Goal: Task Accomplishment & Management: Complete application form

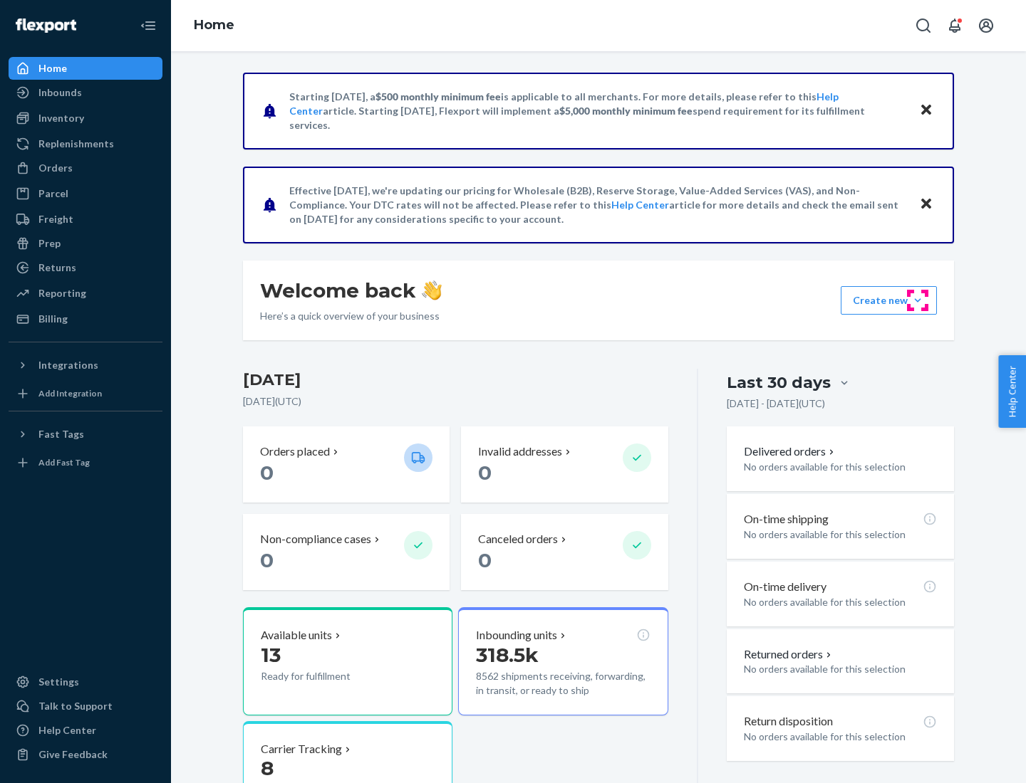
click at [917, 301] on button "Create new Create new inbound Create new order Create new product" at bounding box center [888, 300] width 96 height 28
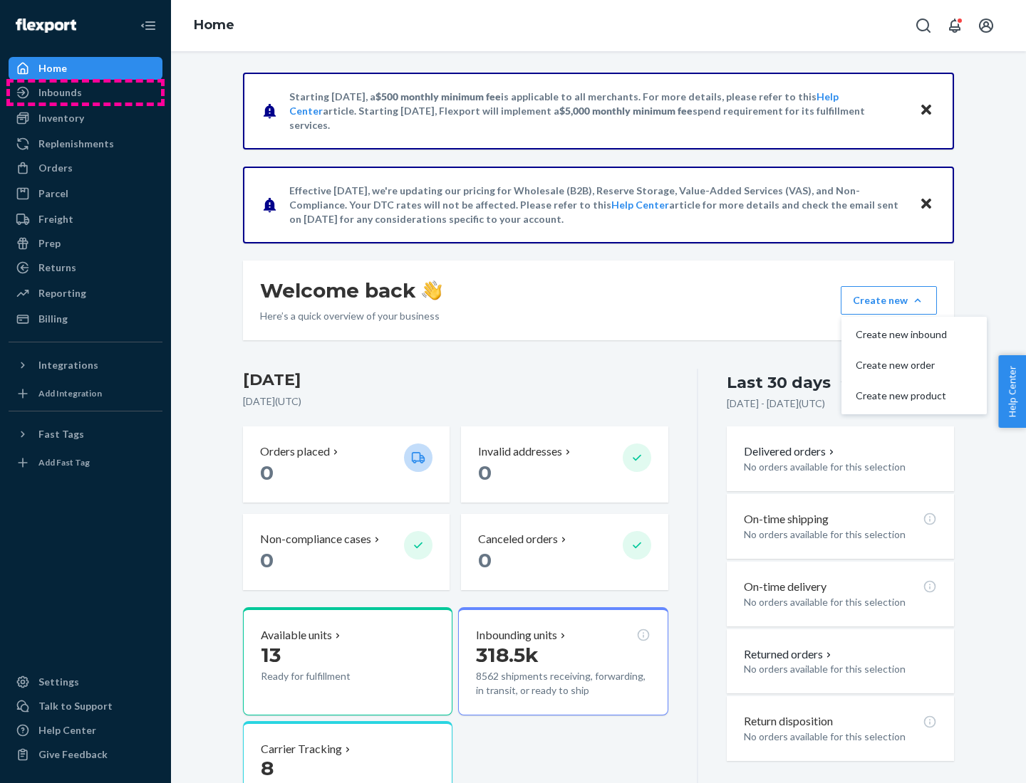
click at [85, 93] on div "Inbounds" at bounding box center [85, 93] width 151 height 20
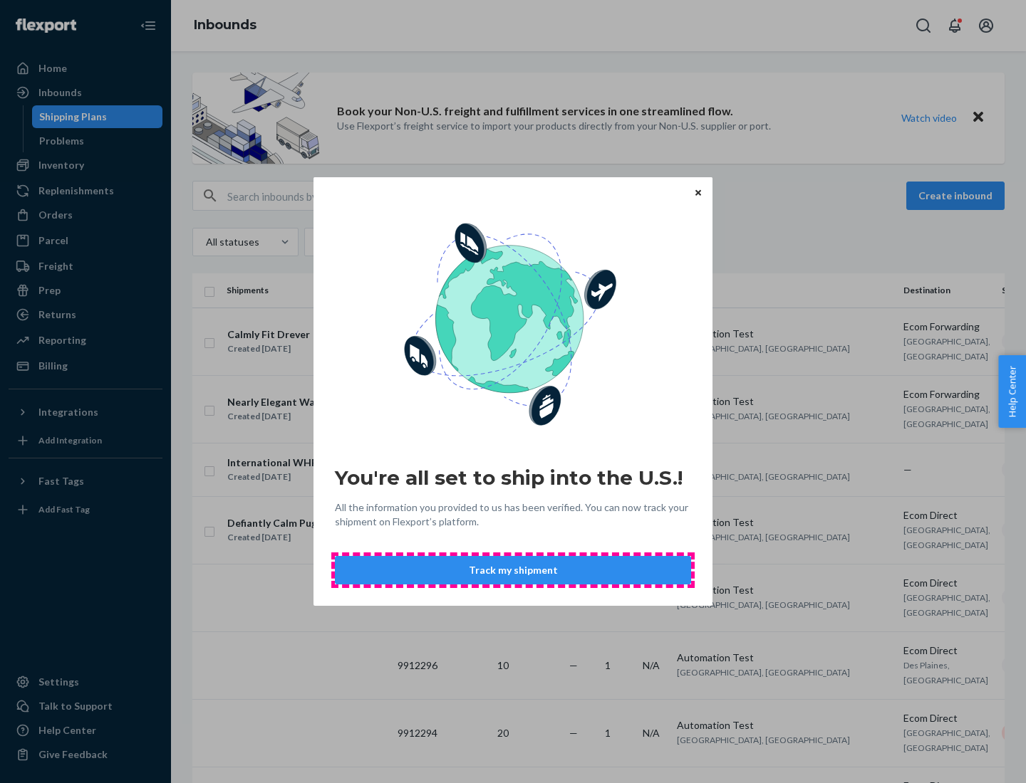
click at [513, 570] on button "Track my shipment" at bounding box center [513, 570] width 356 height 28
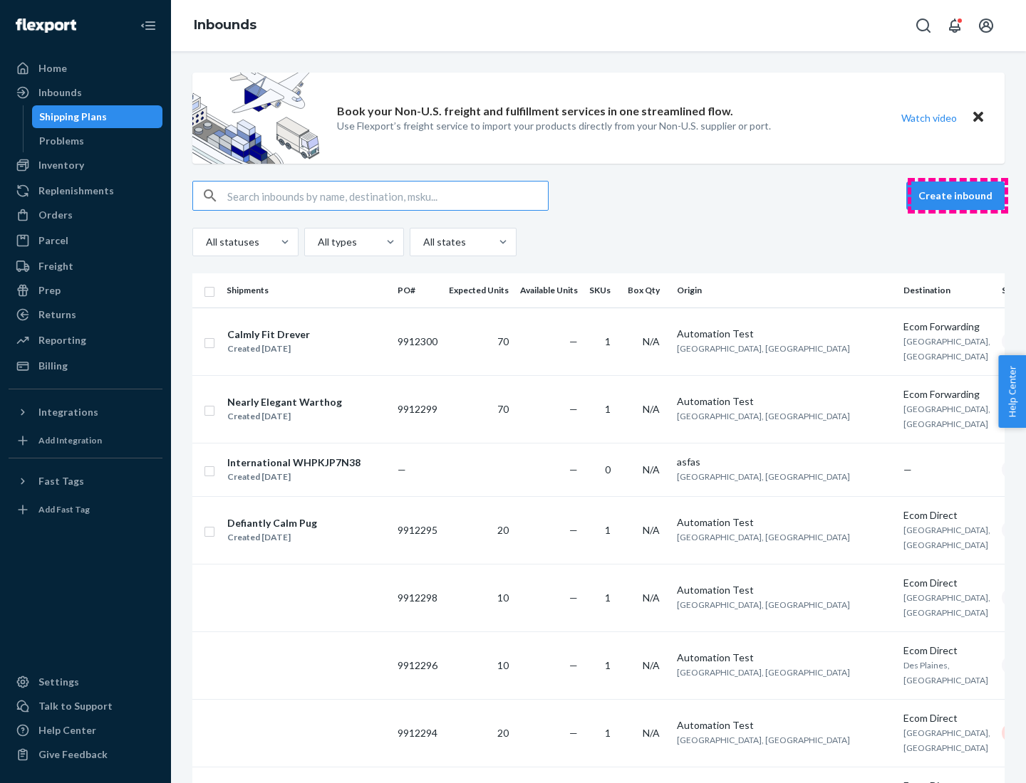
click at [957, 196] on button "Create inbound" at bounding box center [955, 196] width 98 height 28
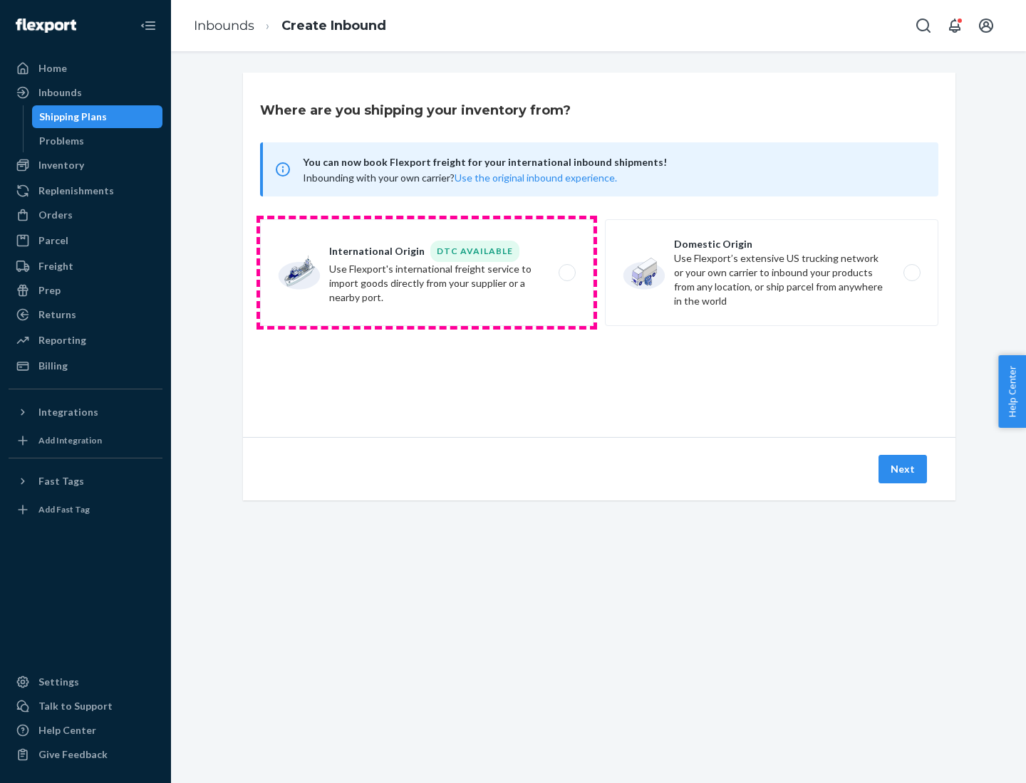
click at [427, 273] on label "International Origin DTC Available Use Flexport's international freight service…" at bounding box center [426, 272] width 333 height 107
click at [566, 273] on input "International Origin DTC Available Use Flexport's international freight service…" at bounding box center [570, 272] width 9 height 9
radio input "true"
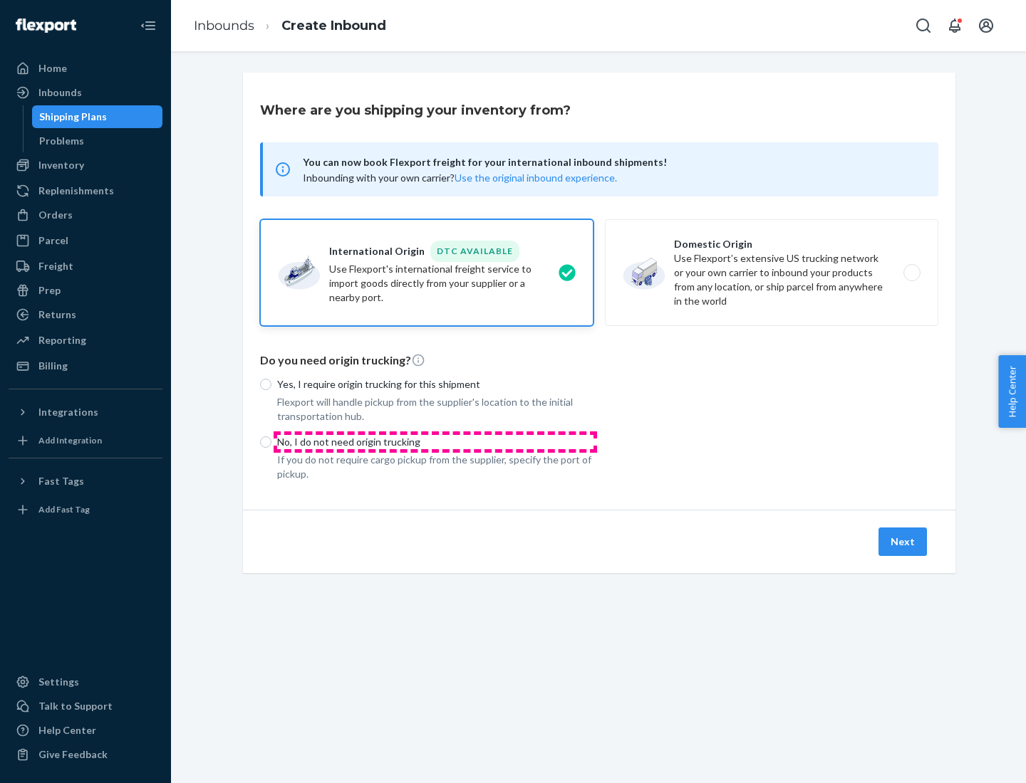
click at [435, 442] on p "No, I do not need origin trucking" at bounding box center [435, 442] width 316 height 14
click at [271, 442] on input "No, I do not need origin trucking" at bounding box center [265, 442] width 11 height 11
radio input "true"
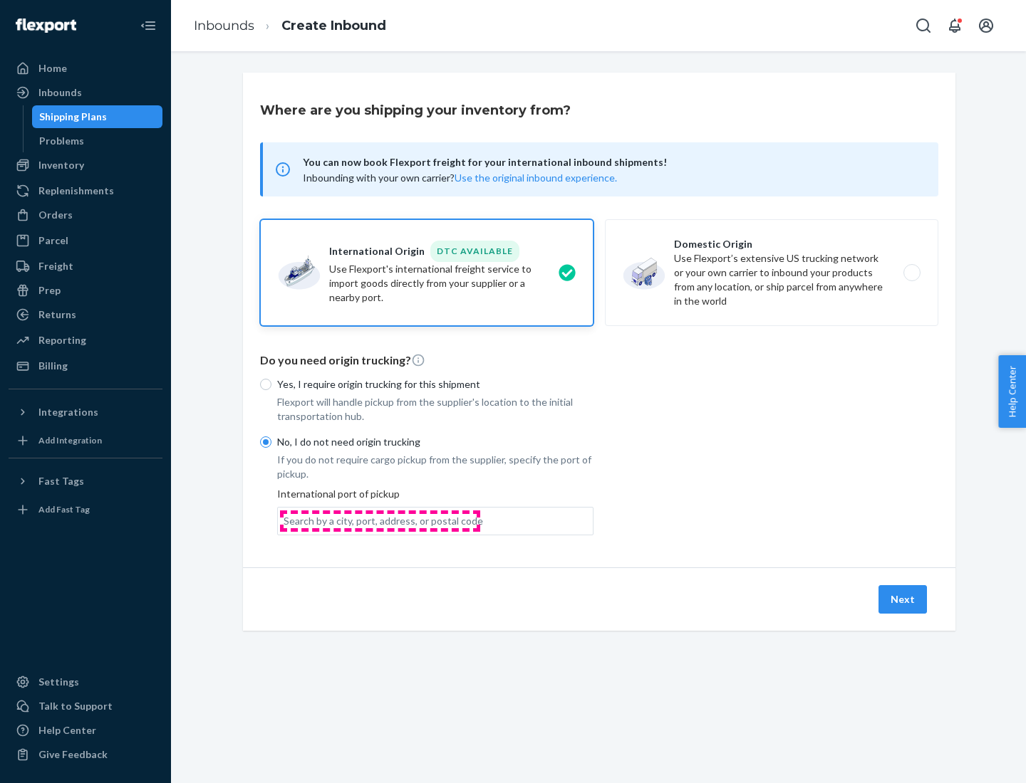
click at [380, 521] on div "Search by a city, port, address, or postal code" at bounding box center [382, 521] width 199 height 14
click at [285, 521] on input "Search by a city, port, address, or postal code" at bounding box center [283, 521] width 1 height 14
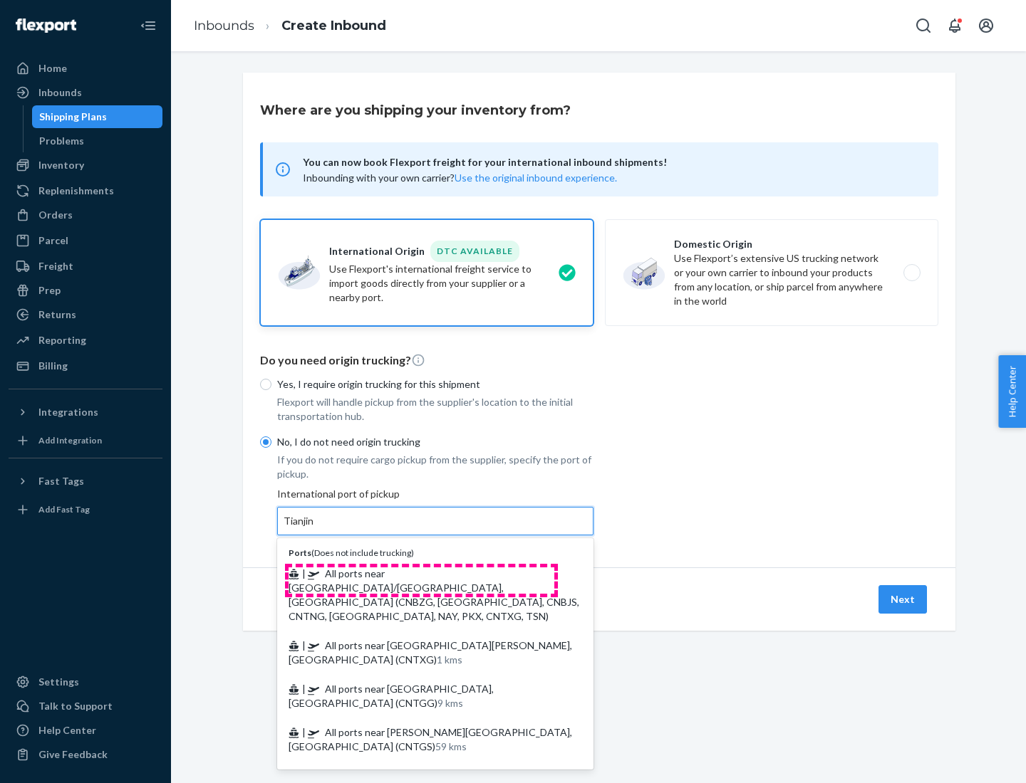
click at [421, 573] on span "| All ports near [GEOGRAPHIC_DATA]/[GEOGRAPHIC_DATA], [GEOGRAPHIC_DATA] (CNBZG,…" at bounding box center [433, 595] width 291 height 55
click at [315, 528] on input "Tianjin" at bounding box center [298, 521] width 31 height 14
type input "All ports near [GEOGRAPHIC_DATA]/[GEOGRAPHIC_DATA], [GEOGRAPHIC_DATA] (CNBZG, […"
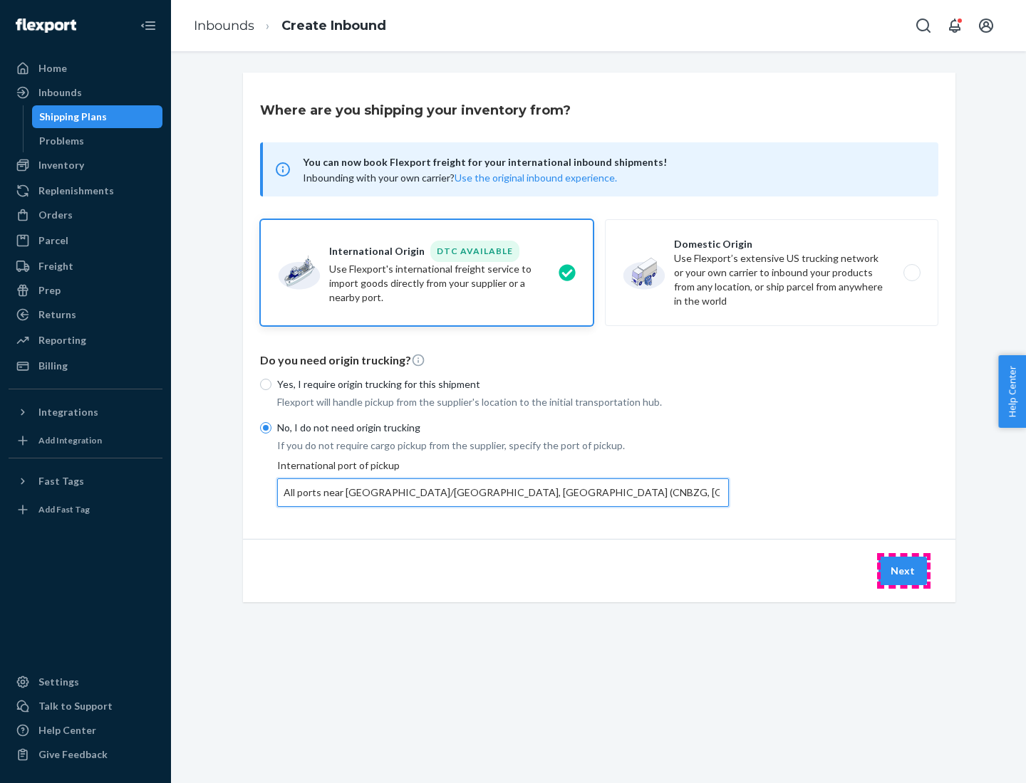
click at [903, 570] on button "Next" at bounding box center [902, 571] width 48 height 28
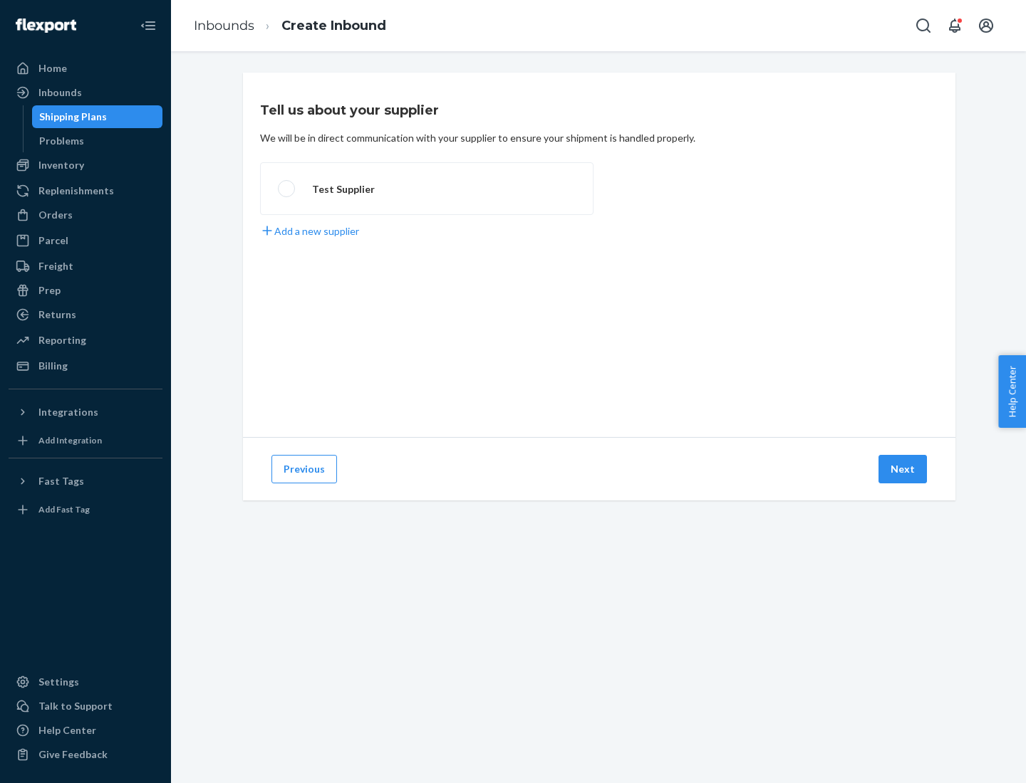
click at [427, 189] on label "Test Supplier" at bounding box center [426, 188] width 333 height 53
click at [287, 189] on input "Test Supplier" at bounding box center [282, 188] width 9 height 9
radio input "true"
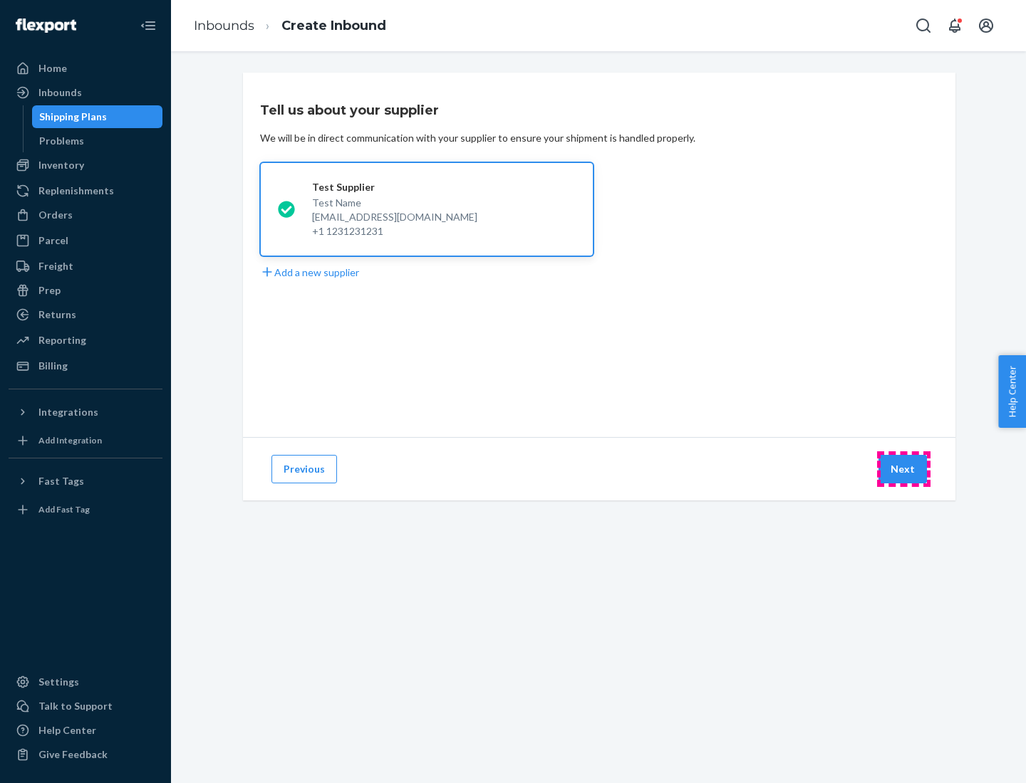
click at [903, 469] on button "Next" at bounding box center [902, 469] width 48 height 28
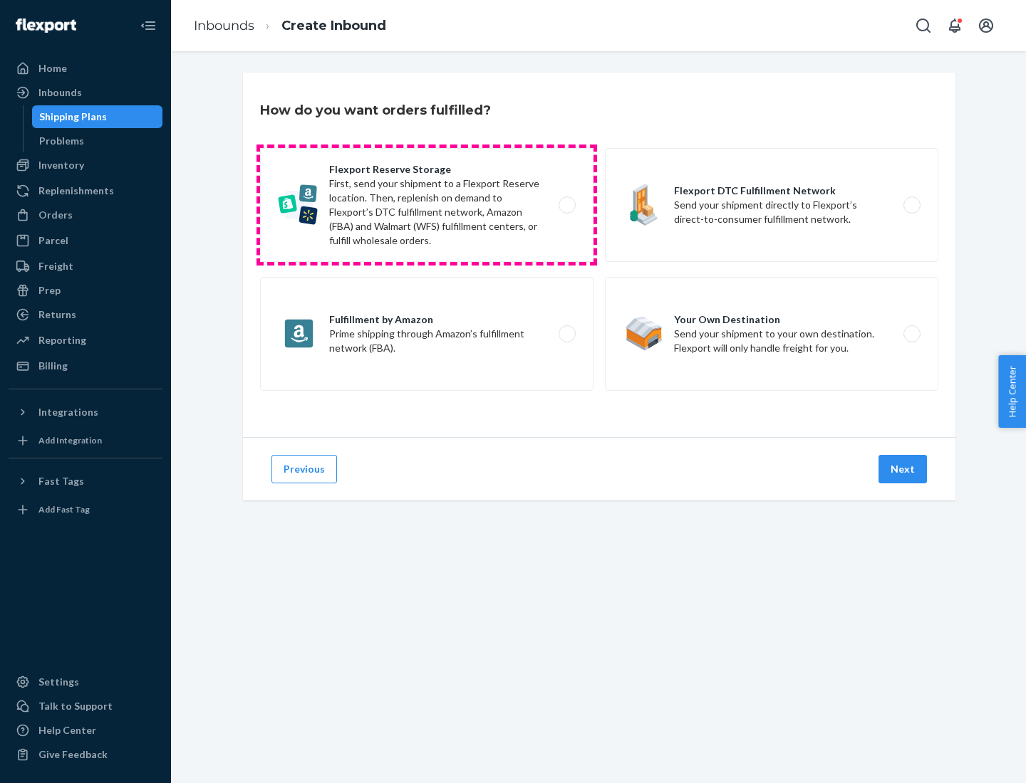
click at [427, 205] on label "Flexport Reserve Storage First, send your shipment to a Flexport Reserve locati…" at bounding box center [426, 205] width 333 height 114
click at [566, 205] on input "Flexport Reserve Storage First, send your shipment to a Flexport Reserve locati…" at bounding box center [570, 205] width 9 height 9
radio input "true"
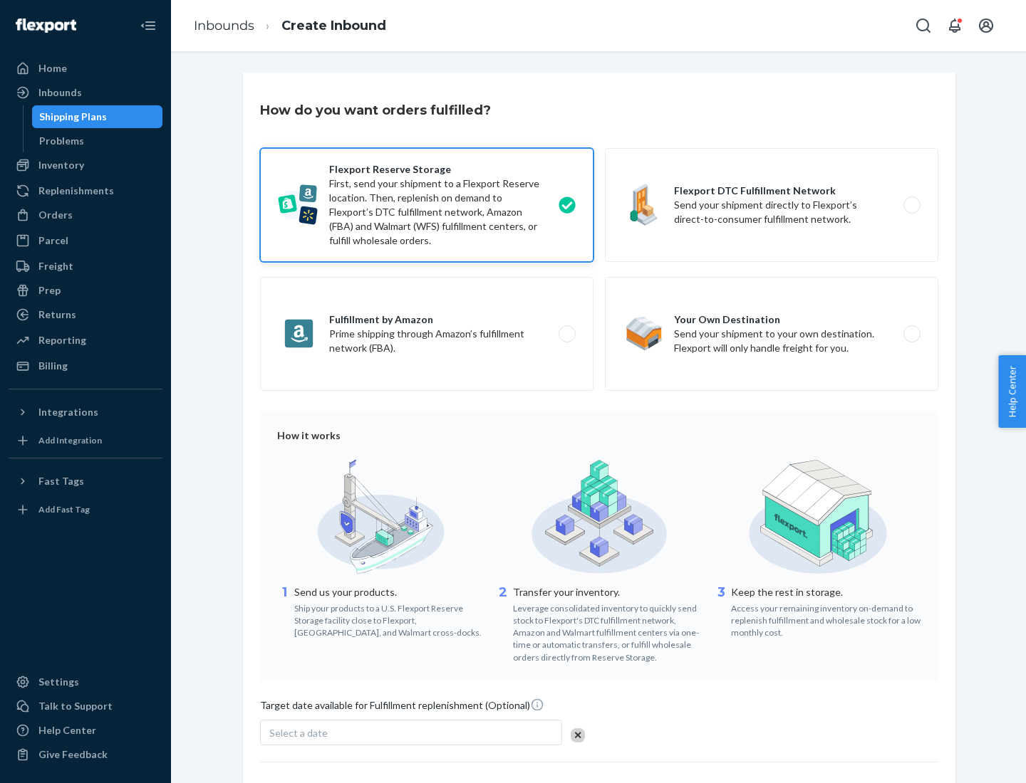
scroll to position [117, 0]
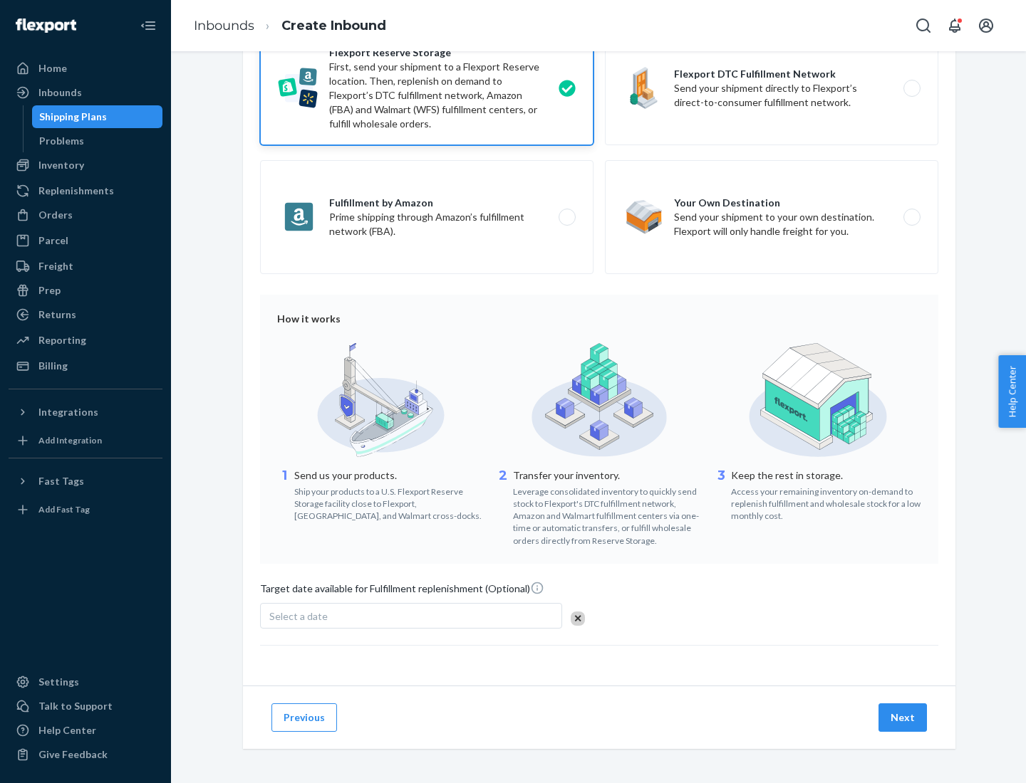
click at [903, 717] on button "Next" at bounding box center [902, 718] width 48 height 28
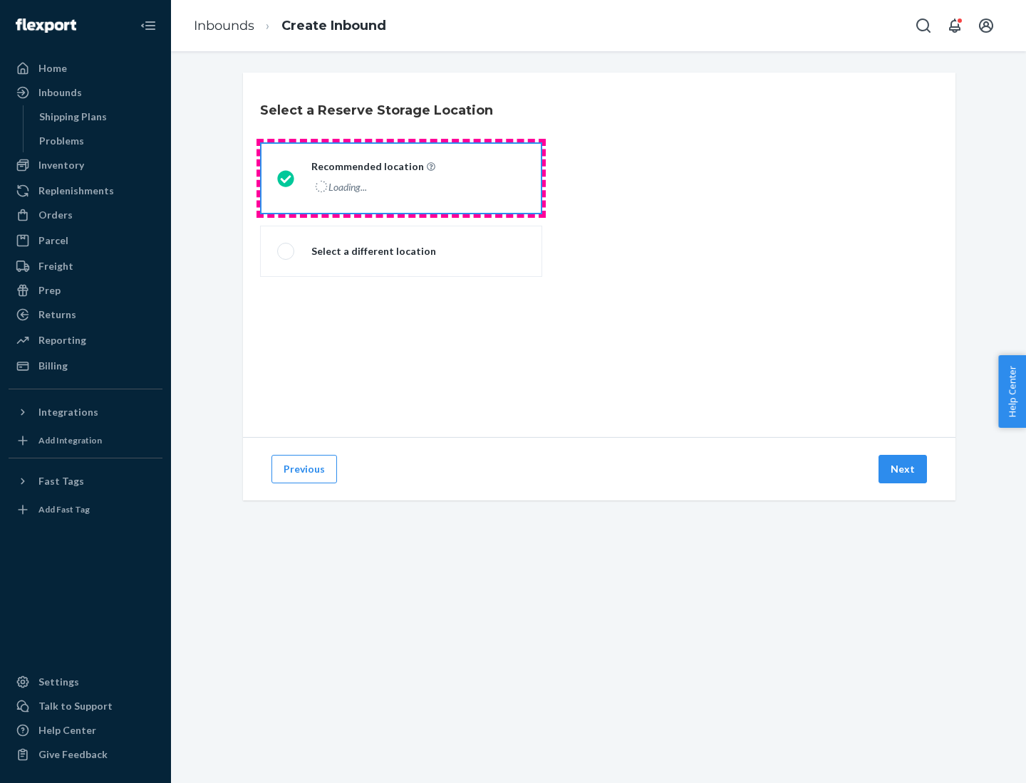
click at [401, 178] on div "Loading..." at bounding box center [371, 187] width 121 height 21
click at [286, 178] on input "Recommended location Loading..." at bounding box center [281, 178] width 9 height 9
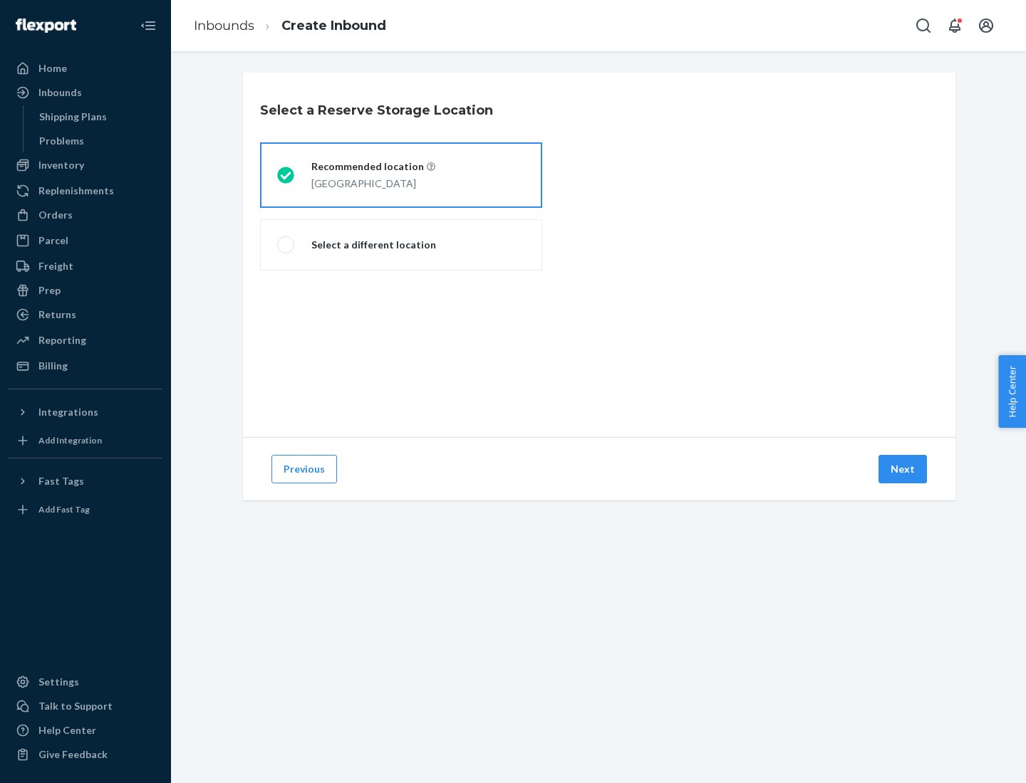
click at [903, 469] on button "Next" at bounding box center [902, 469] width 48 height 28
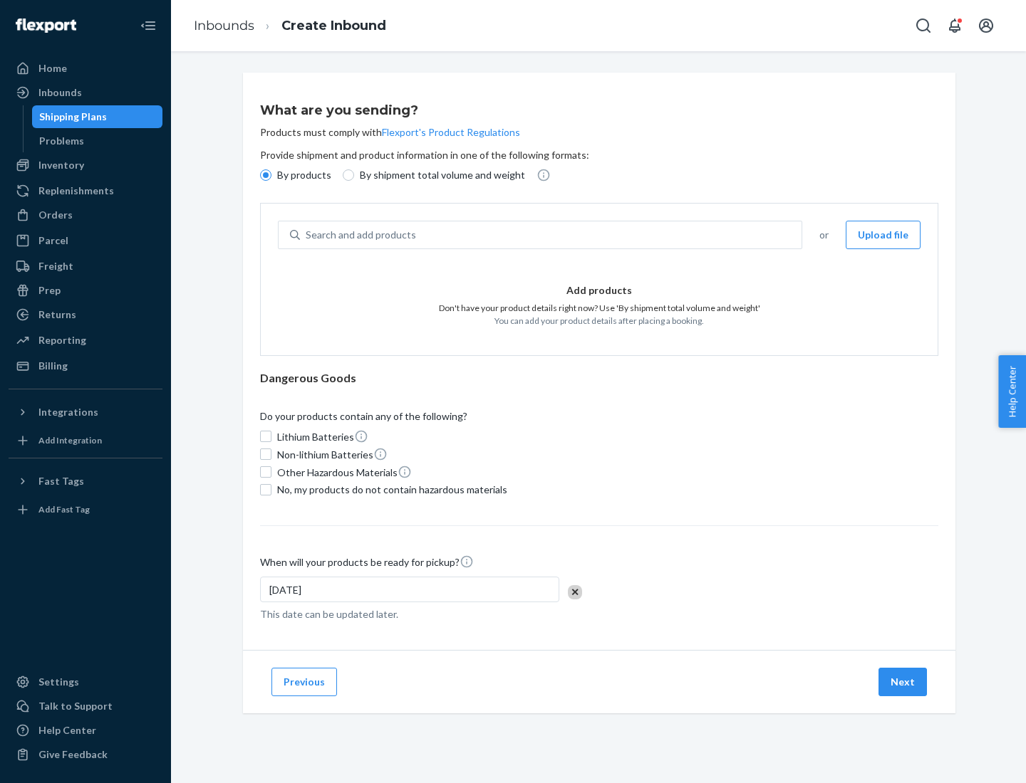
click at [551, 235] on div "Search and add products" at bounding box center [550, 235] width 501 height 26
click at [307, 235] on input "Search and add products" at bounding box center [306, 235] width 1 height 14
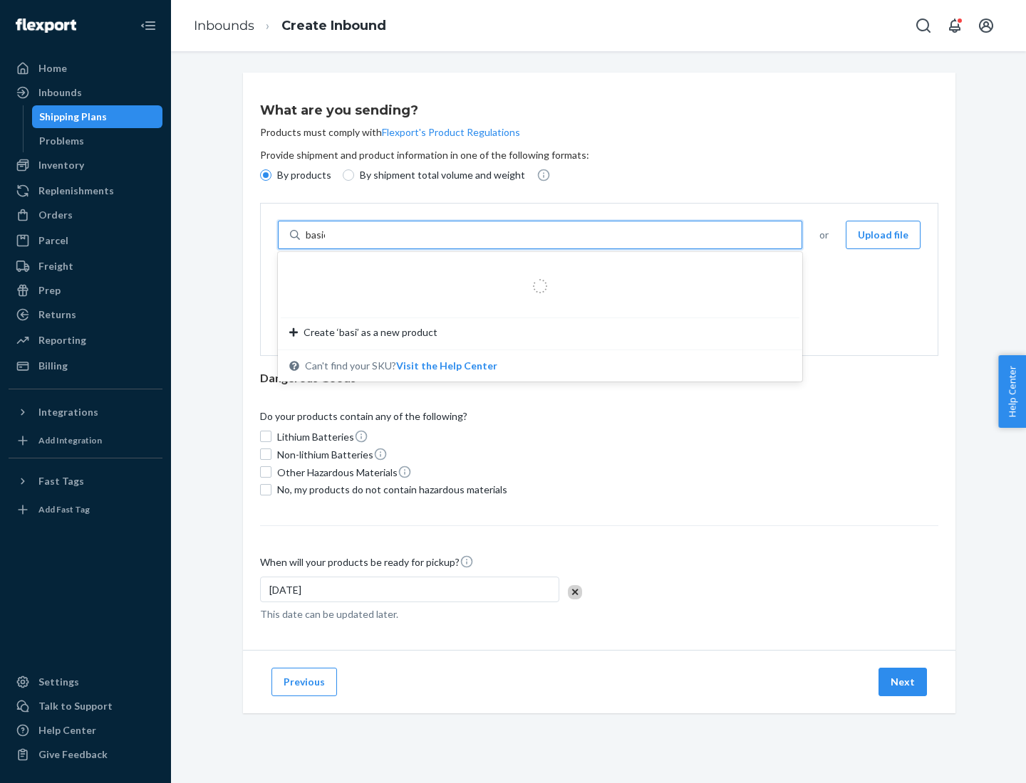
type input "basic"
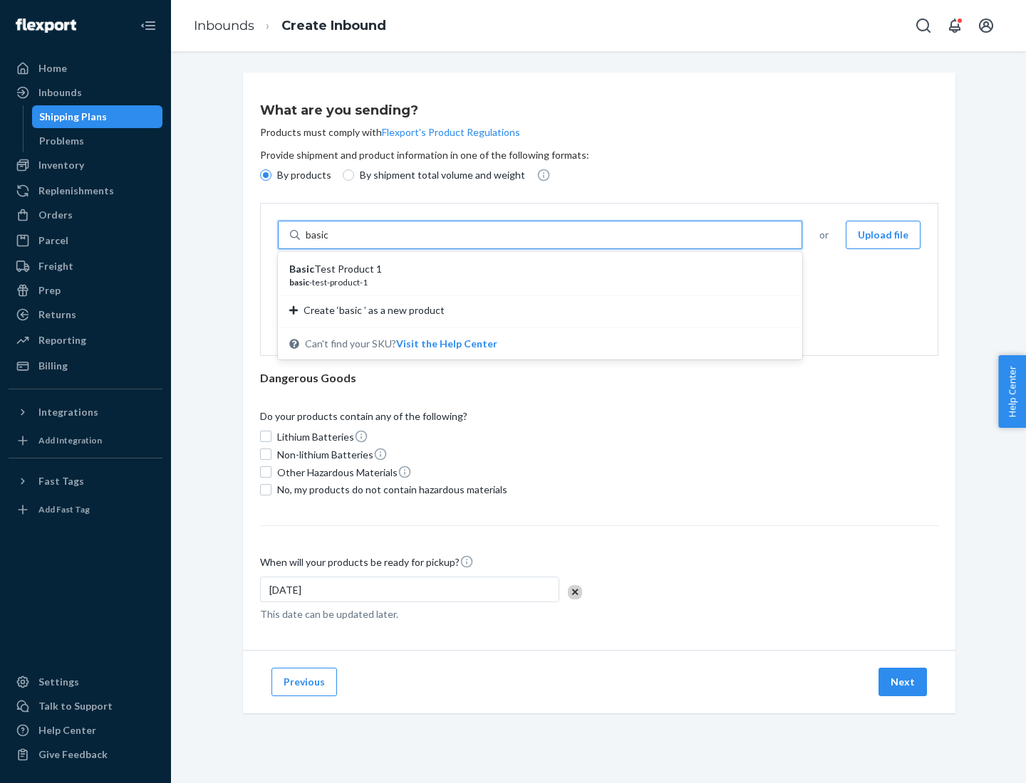
click at [535, 269] on div "Basic Test Product 1" at bounding box center [534, 269] width 490 height 14
click at [331, 242] on input "basic" at bounding box center [319, 235] width 26 height 14
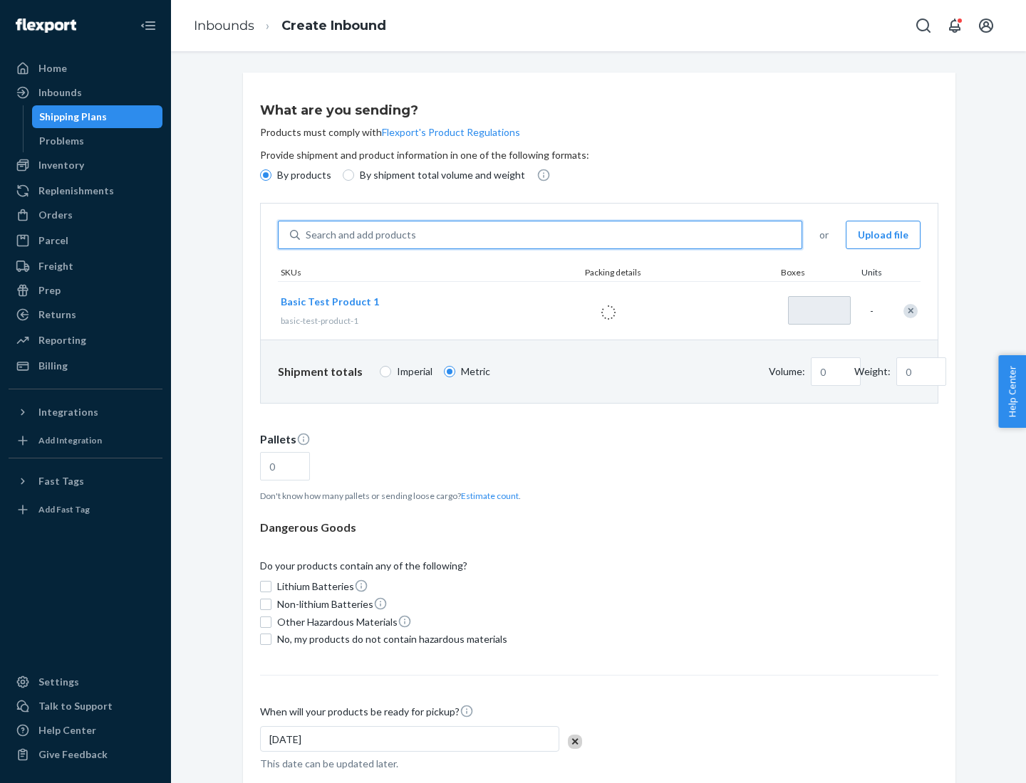
type input "1"
type input "1.09"
type input "3.27"
type input "3"
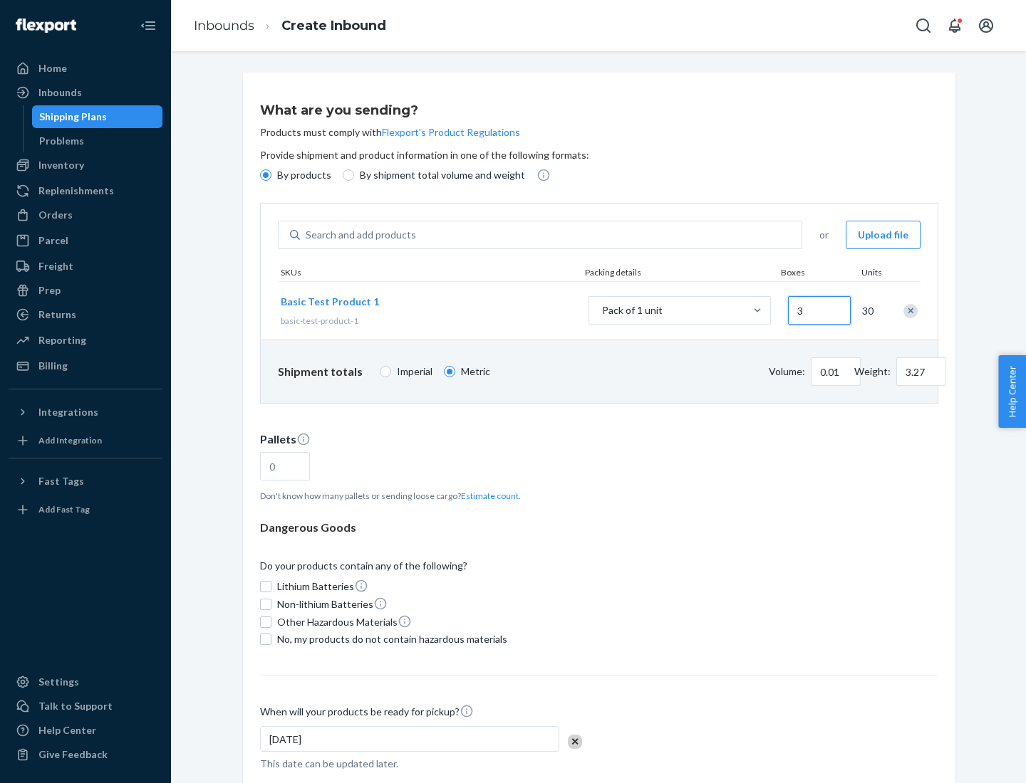
type input "0.01"
type input "32.66"
type input "30"
type input "0.07"
type input "326.59"
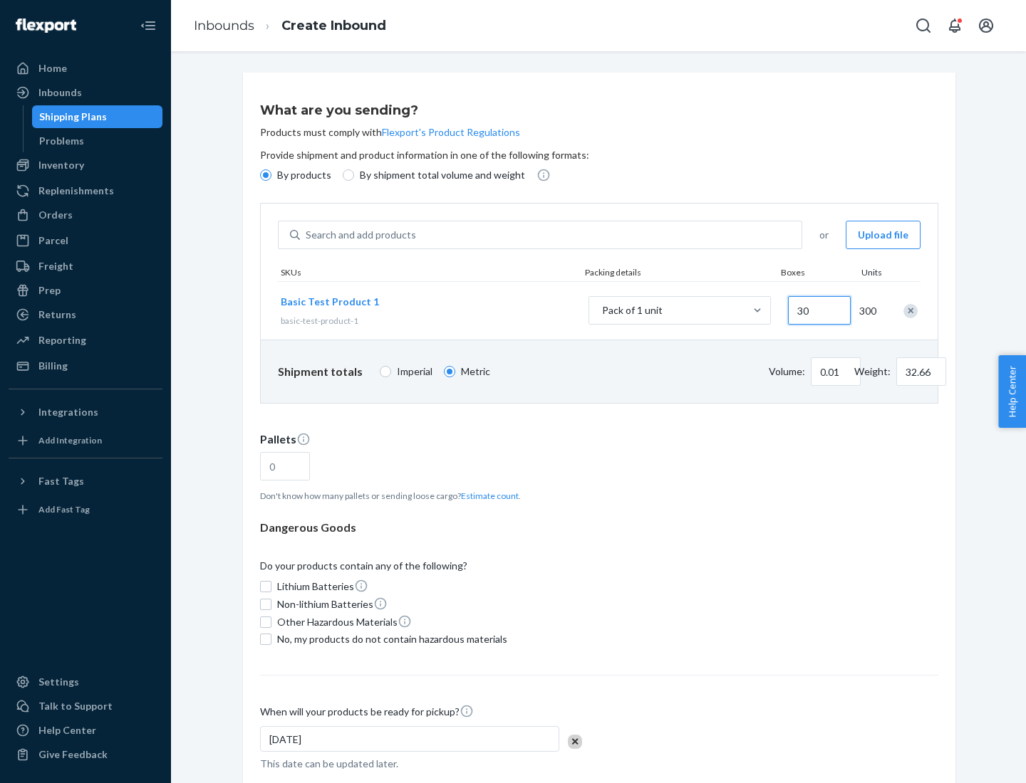
type input "300"
type input "0.68"
type input "3265.86"
type input "3000"
type input "1.09"
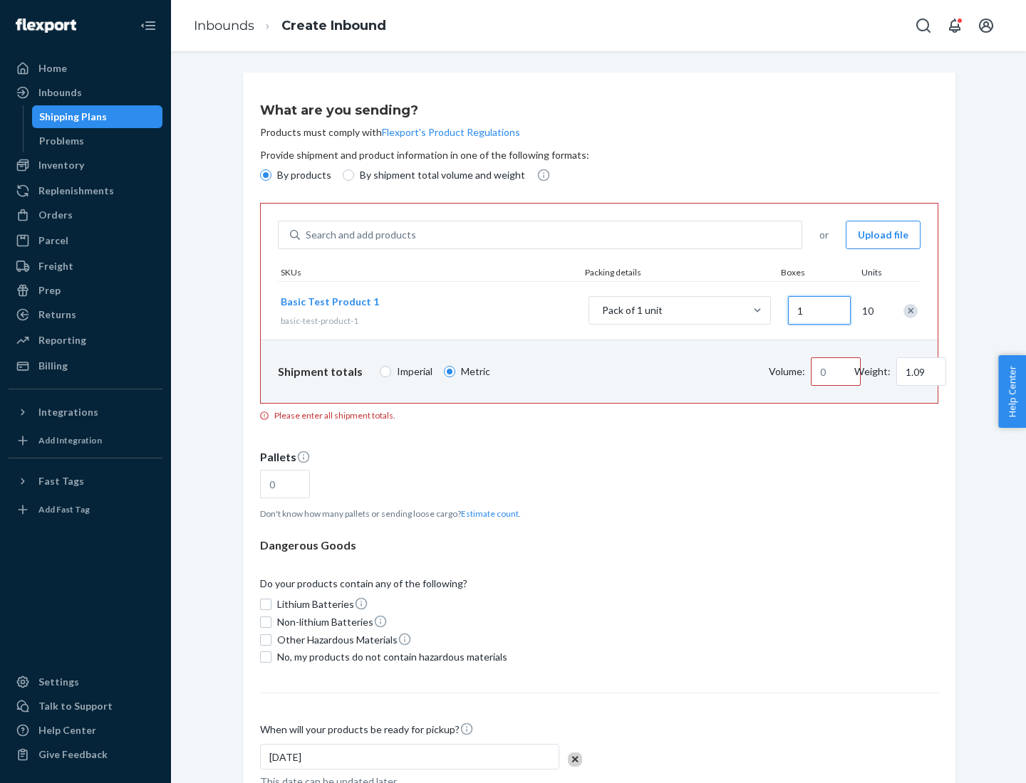
type input "10"
type input "10.89"
type input "100"
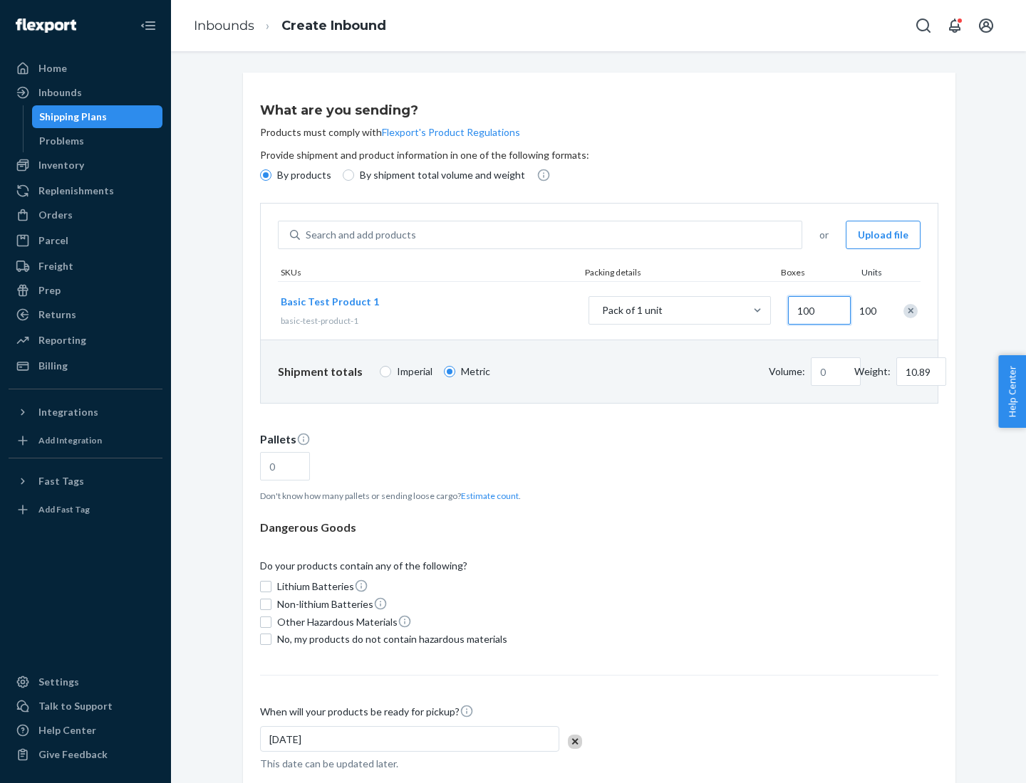
type input "0.02"
type input "108.86"
type input "1000"
type input "0.23"
type input "1088.62"
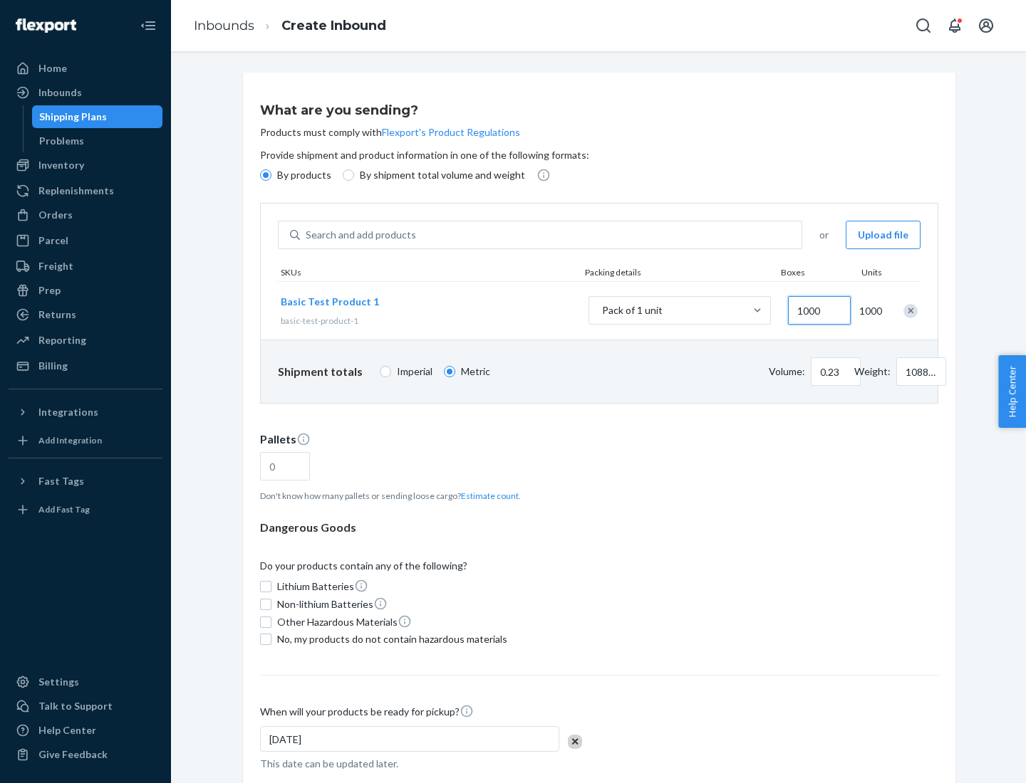
scroll to position [49, 0]
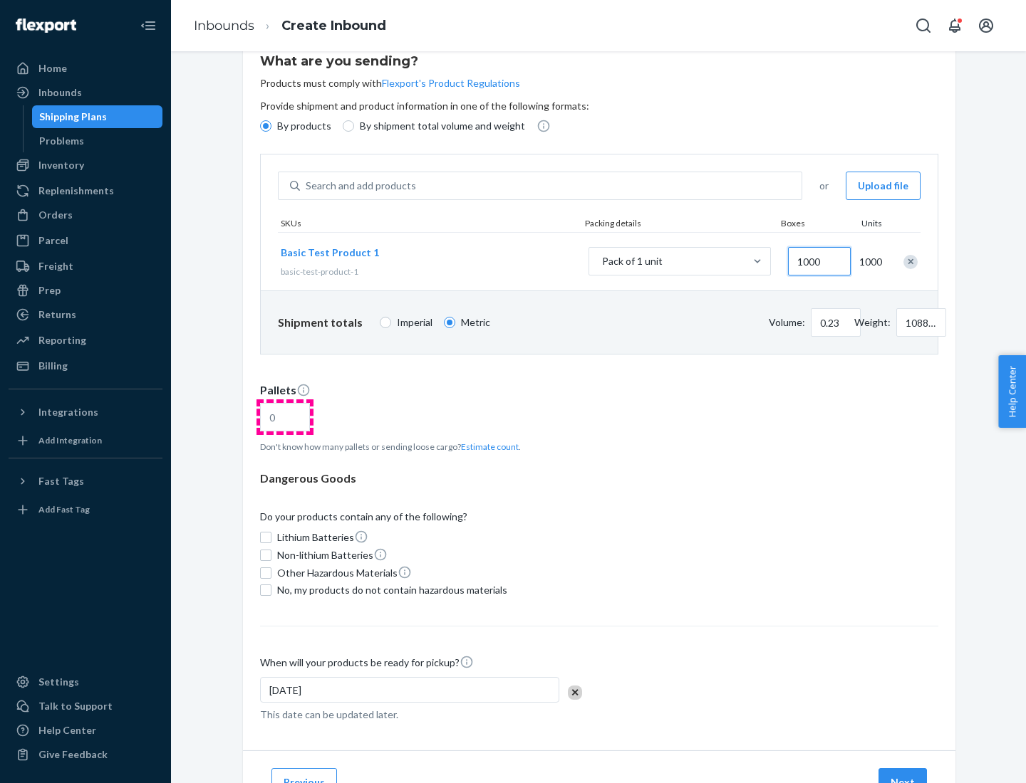
type input "1000"
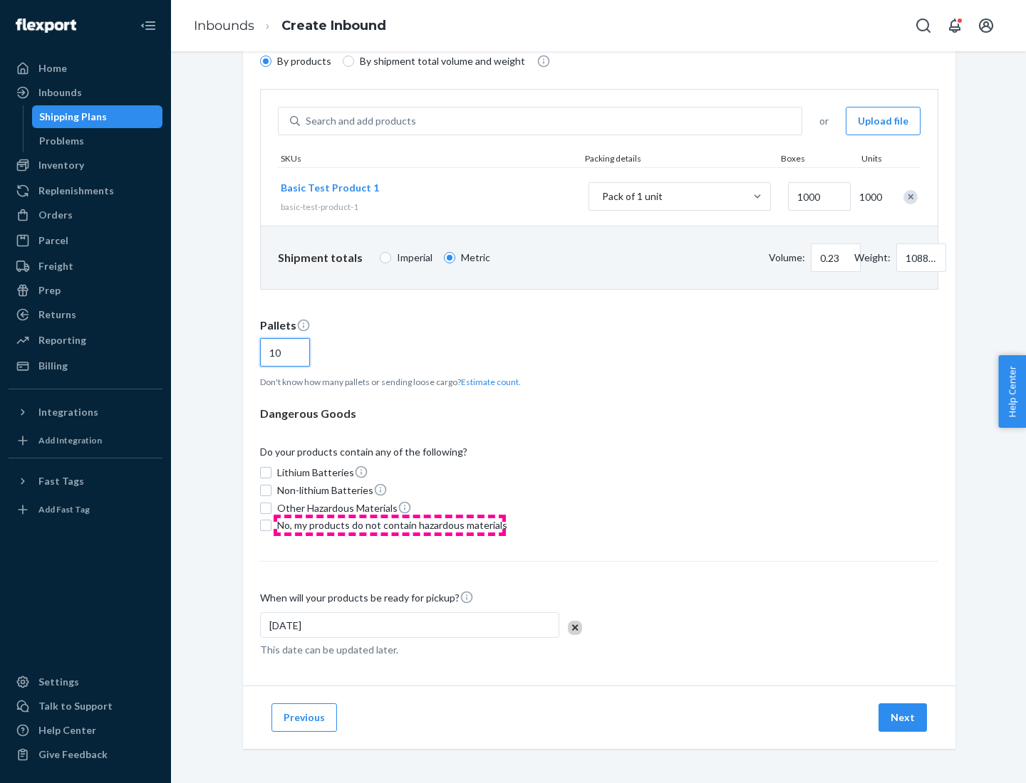
type input "10"
click at [390, 526] on span "No, my products do not contain hazardous materials" at bounding box center [392, 525] width 230 height 14
click at [271, 526] on input "No, my products do not contain hazardous materials" at bounding box center [265, 525] width 11 height 11
checkbox input "true"
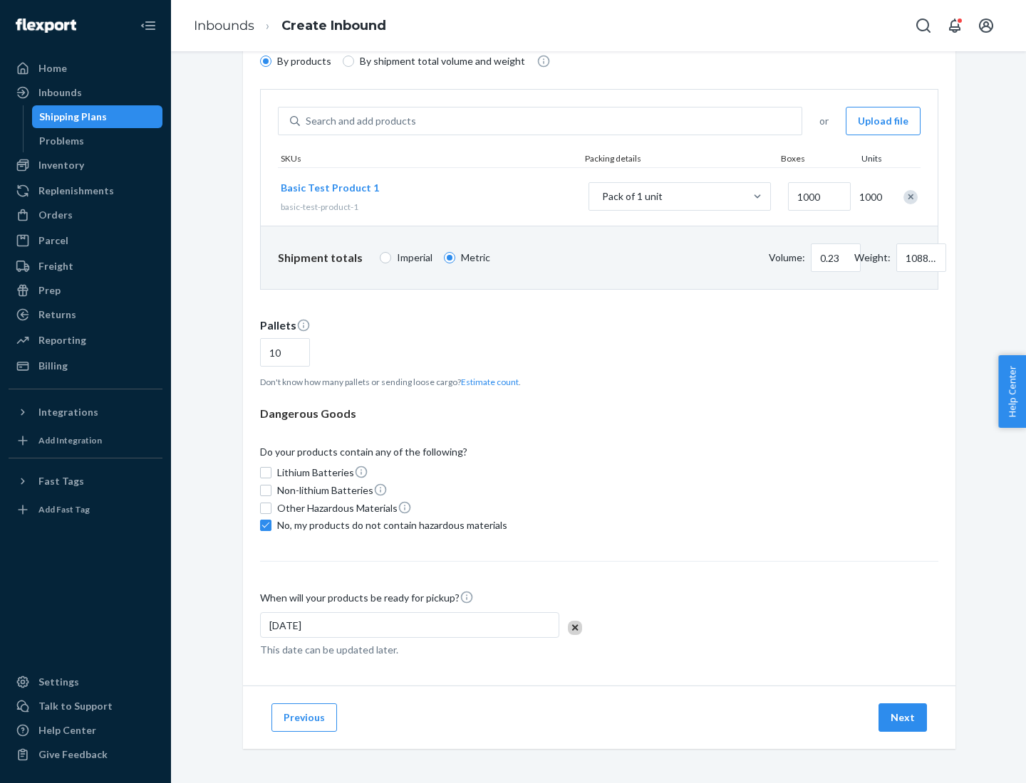
click at [903, 718] on button "Next" at bounding box center [902, 718] width 48 height 28
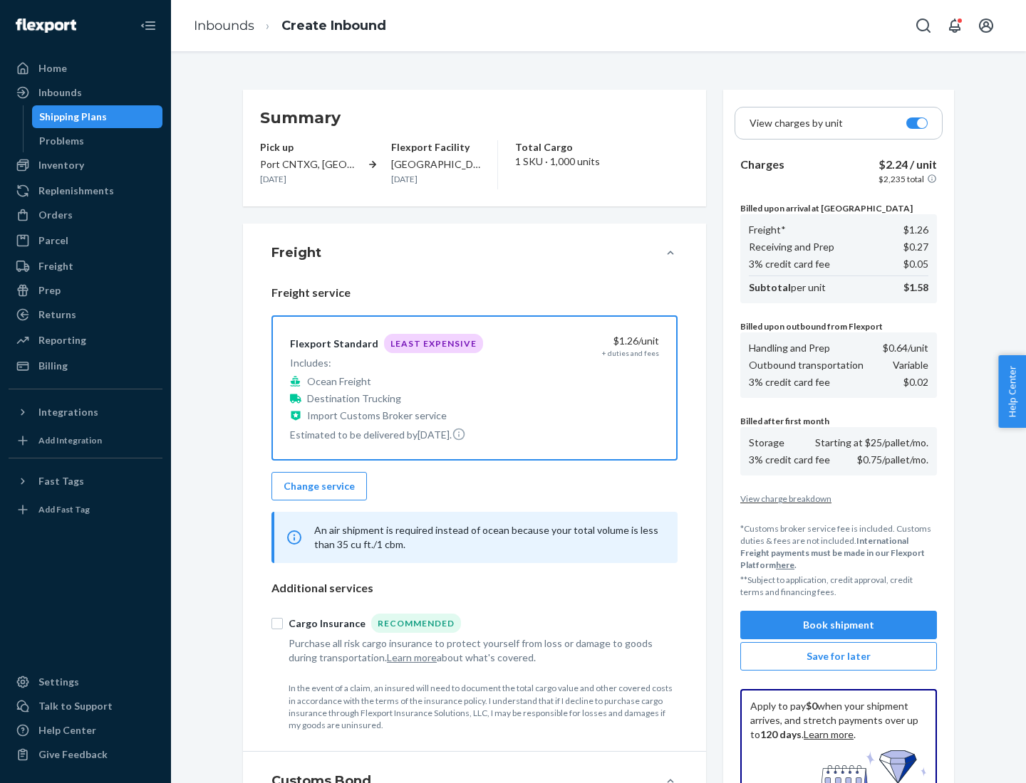
scroll to position [208, 0]
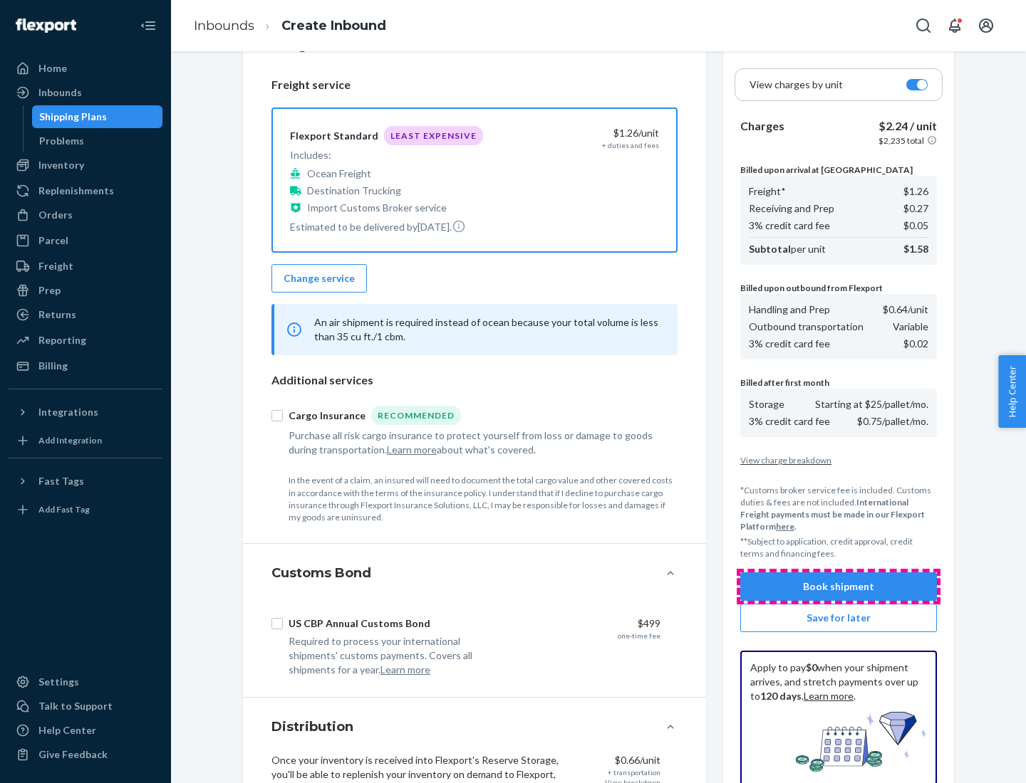
click at [838, 587] on button "Book shipment" at bounding box center [838, 587] width 197 height 28
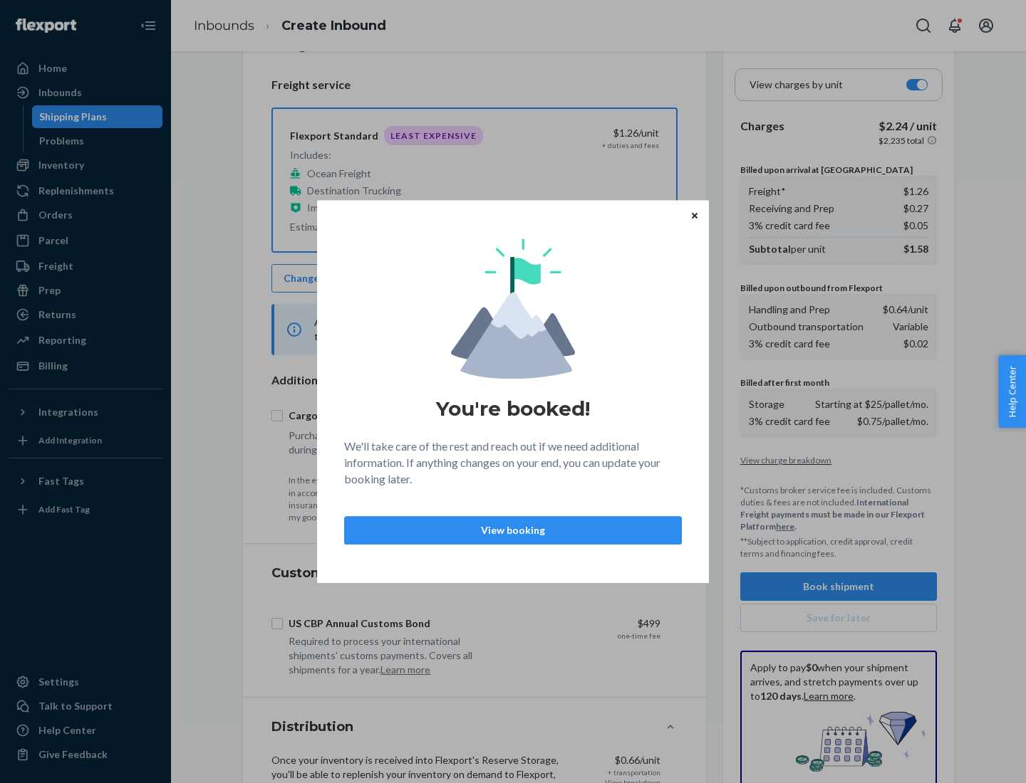
click at [513, 530] on p "View booking" at bounding box center [512, 530] width 313 height 14
